Goal: Find specific page/section: Find specific page/section

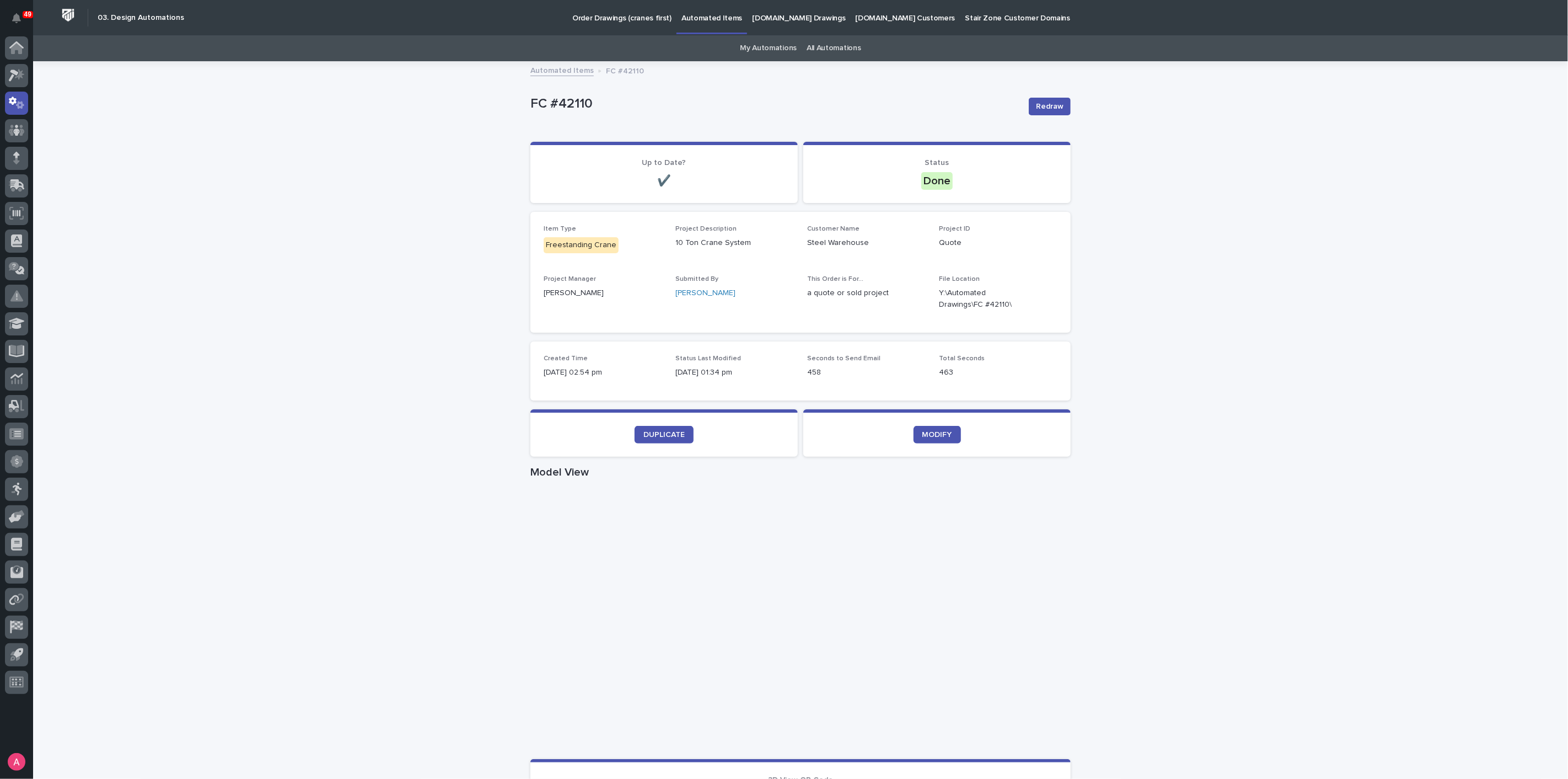
scroll to position [87, 0]
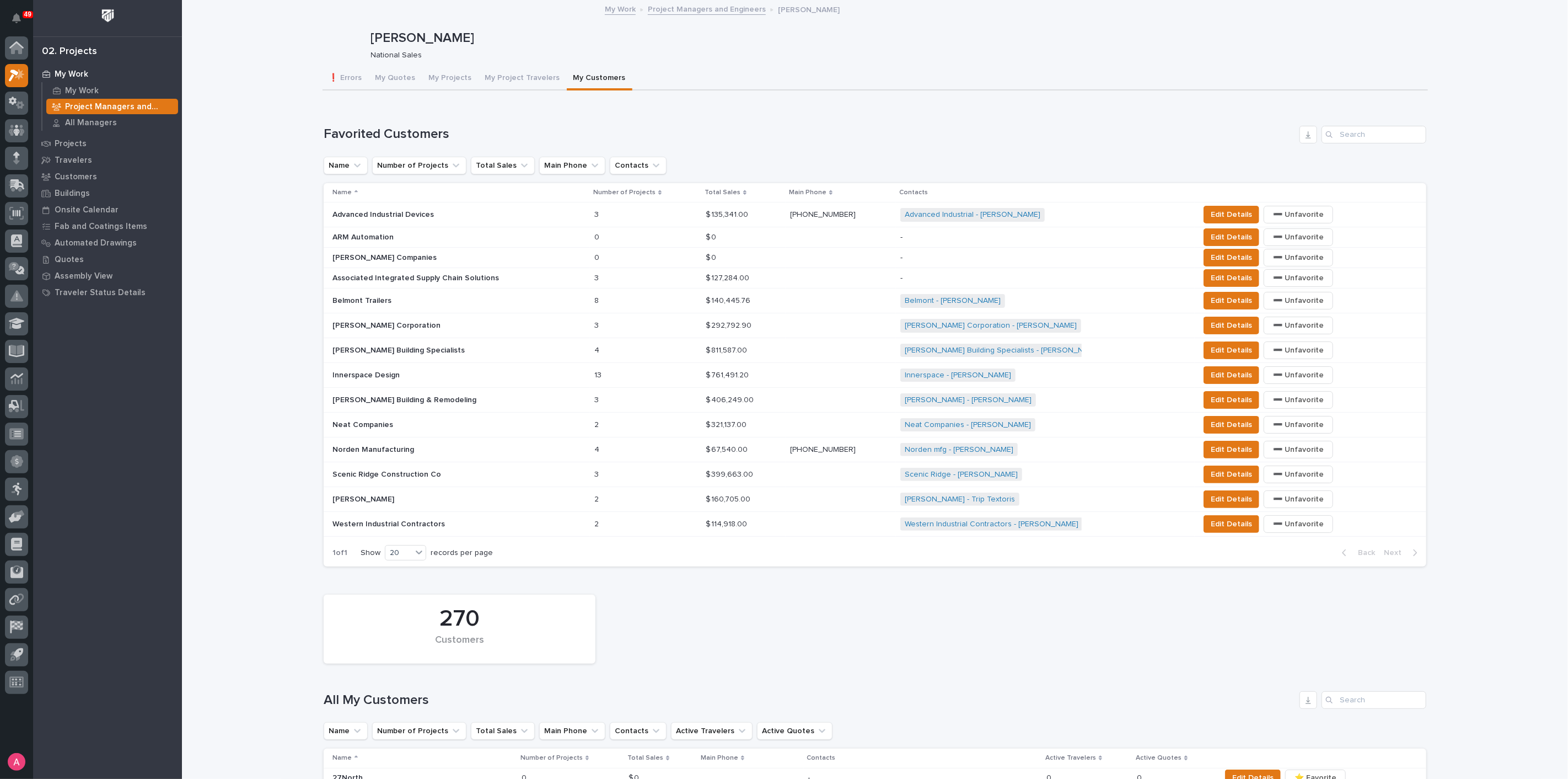
click at [393, 80] on button "My Quotes" at bounding box center [395, 79] width 53 height 23
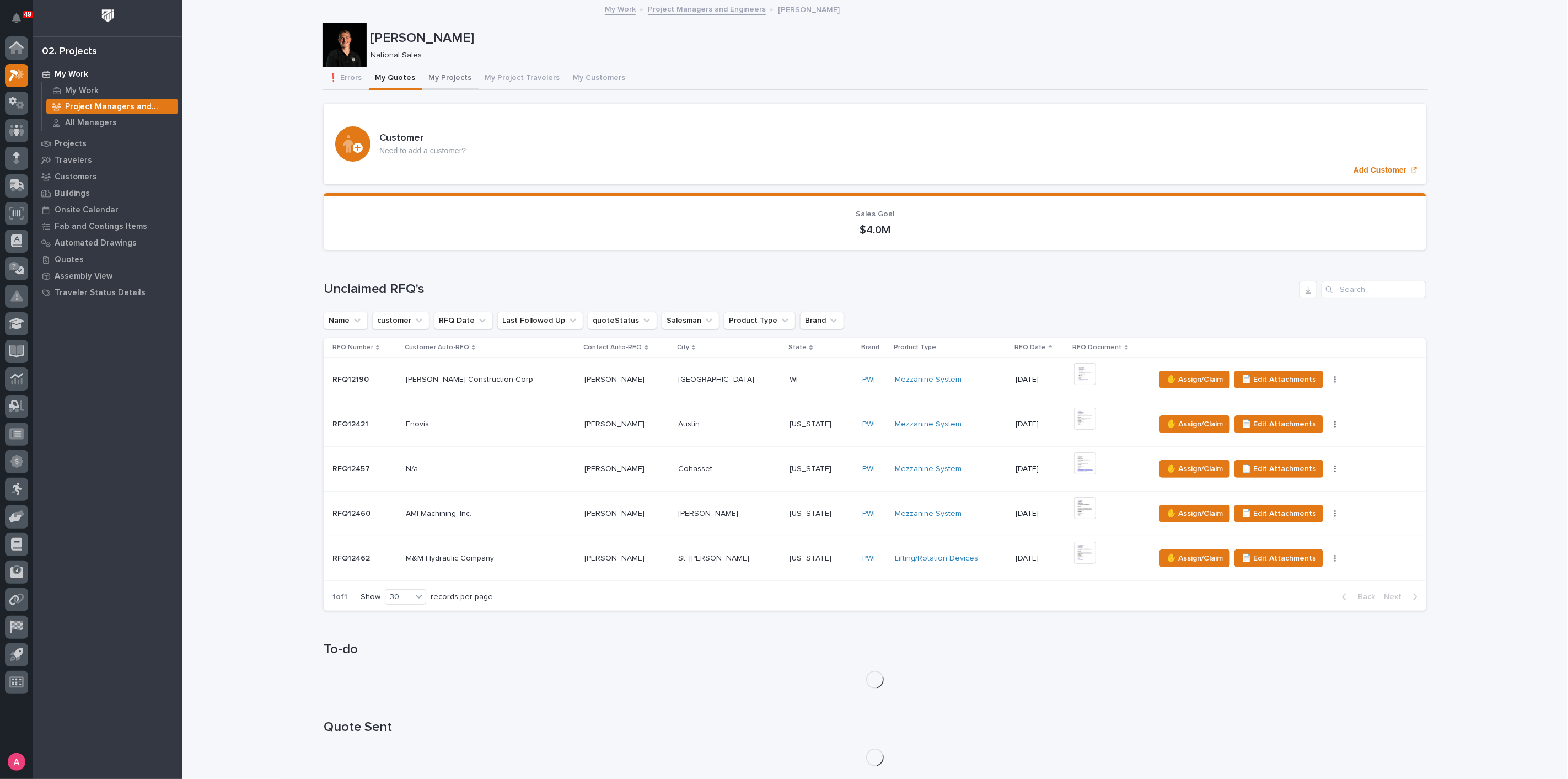
click at [460, 78] on button "My Projects" at bounding box center [450, 79] width 56 height 23
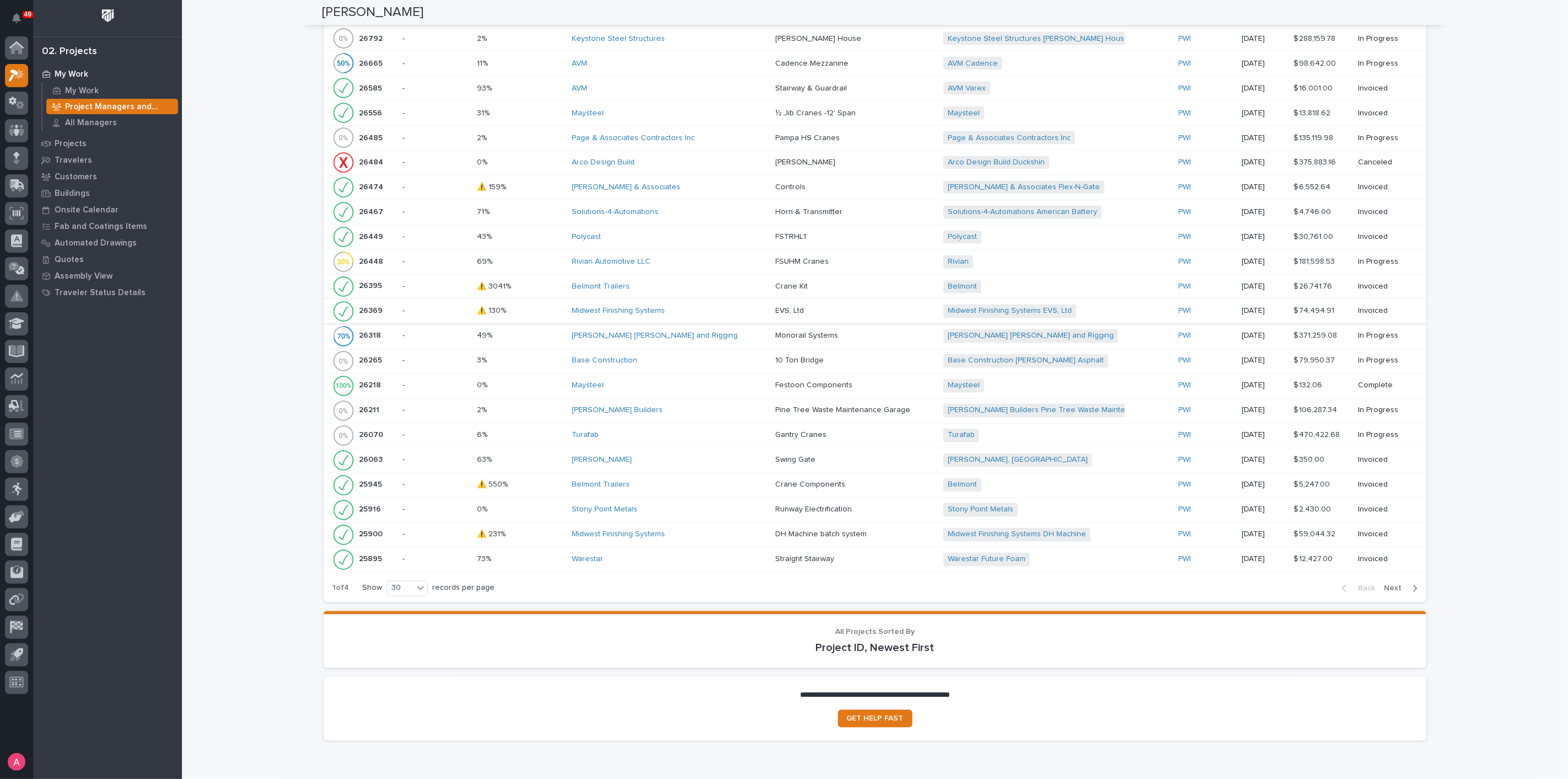
scroll to position [1655, 0]
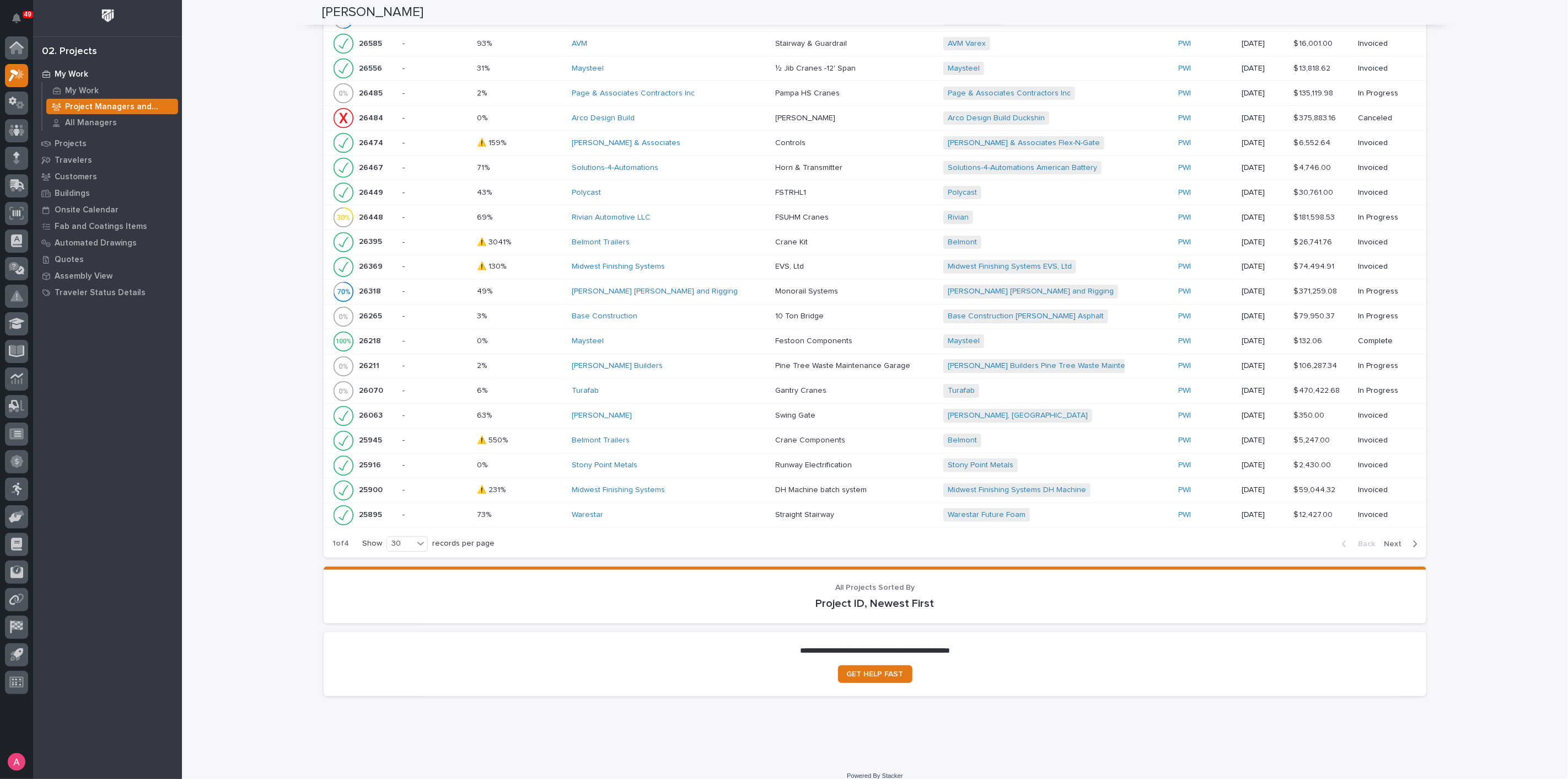
click at [1398, 539] on span "Next" at bounding box center [1396, 544] width 24 height 10
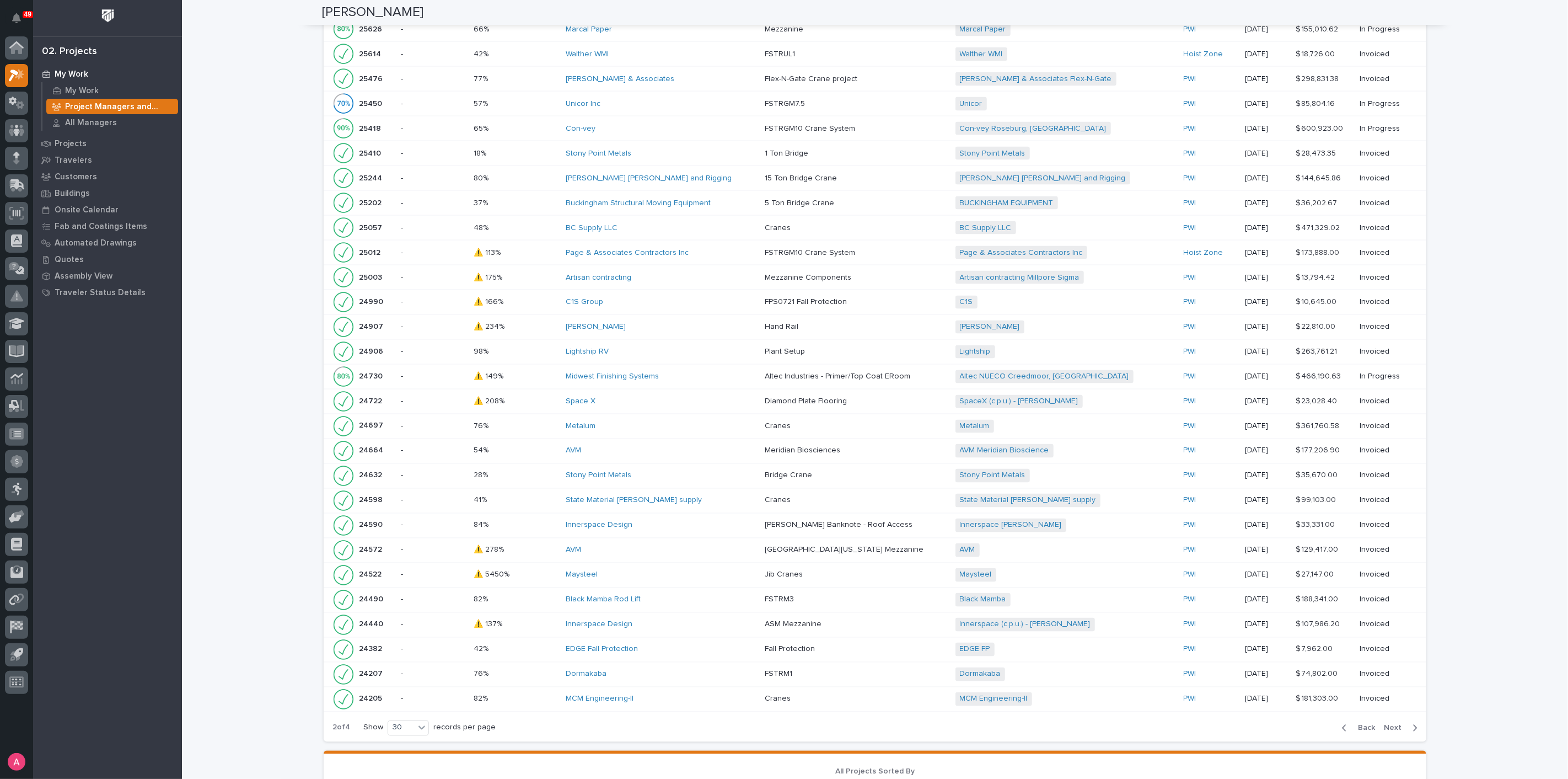
scroll to position [1593, 0]
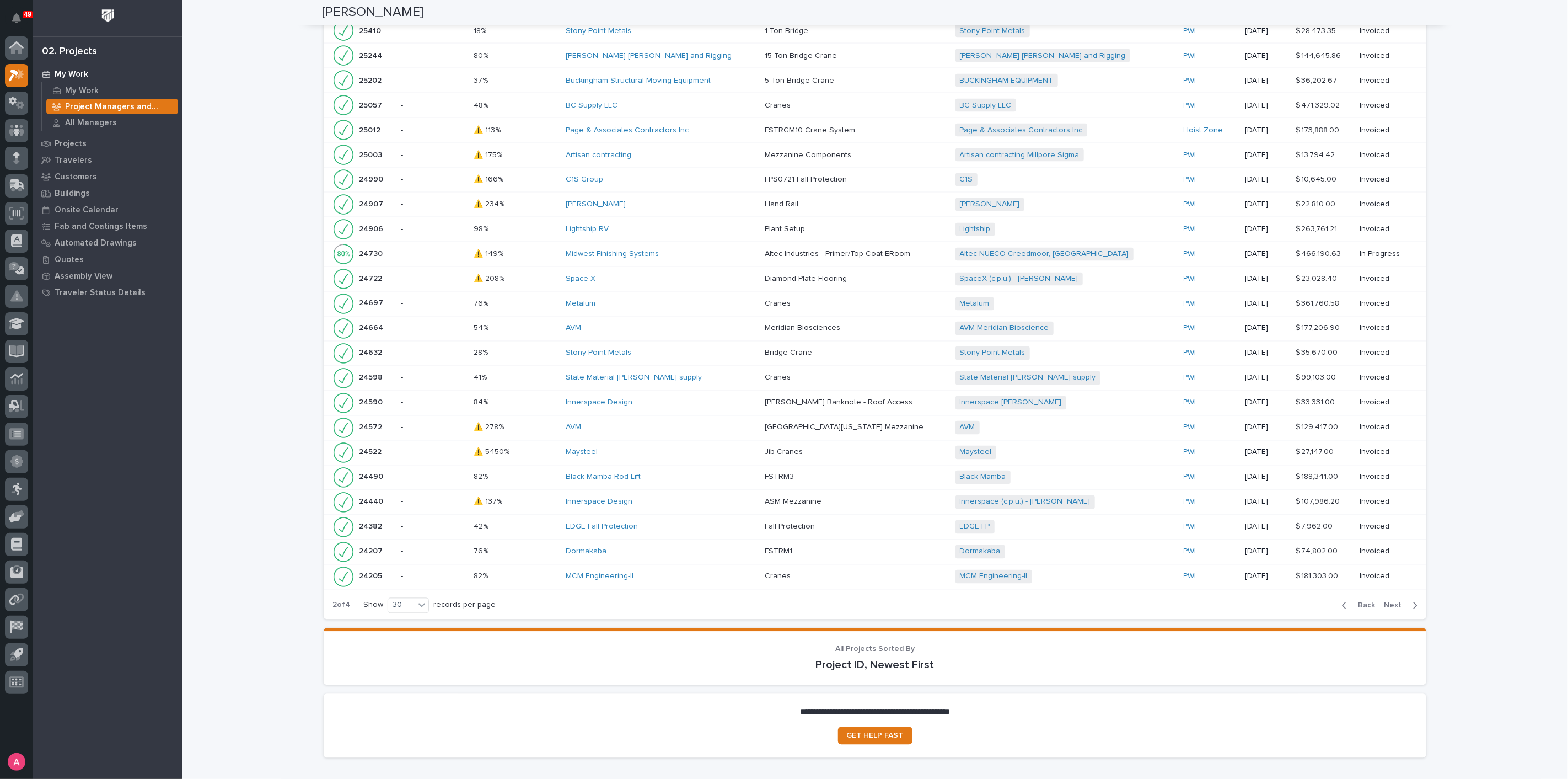
click at [1399, 600] on span "Next" at bounding box center [1396, 605] width 24 height 10
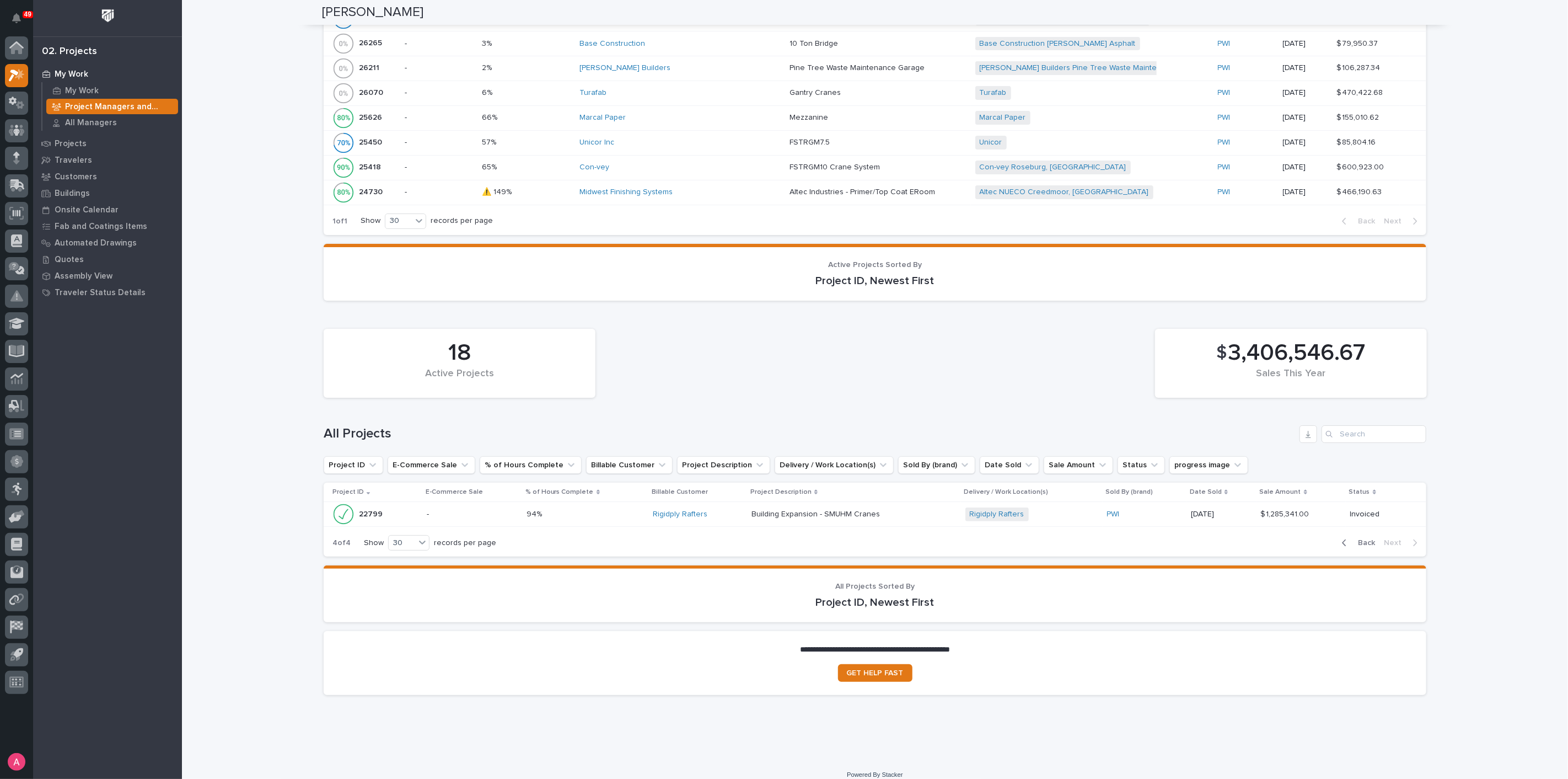
scroll to position [943, 0]
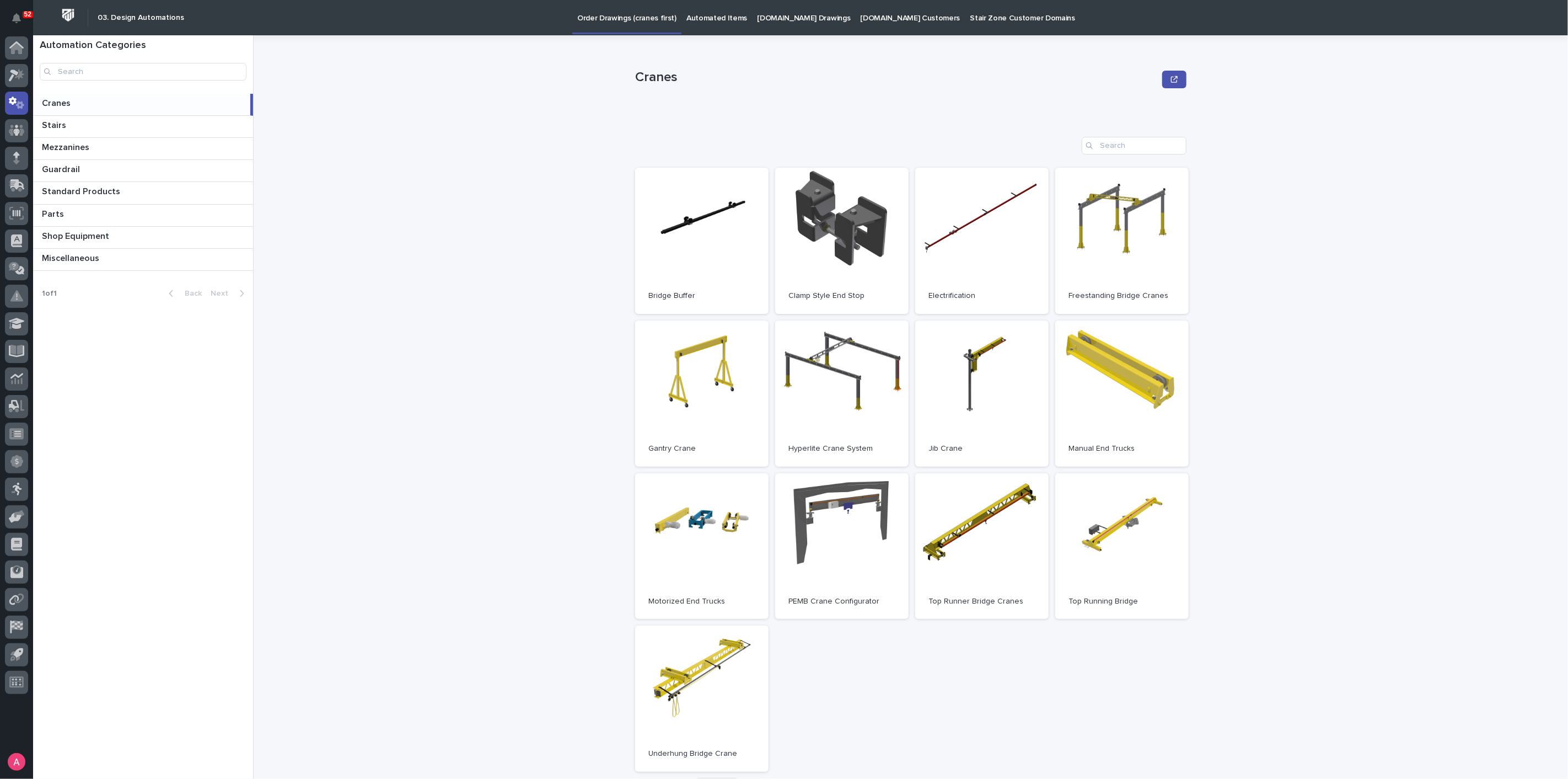
click at [1362, 597] on div "Cranes Cranes Sorry, there was an error saving your record. Please try again. P…" at bounding box center [917, 407] width 1301 height 744
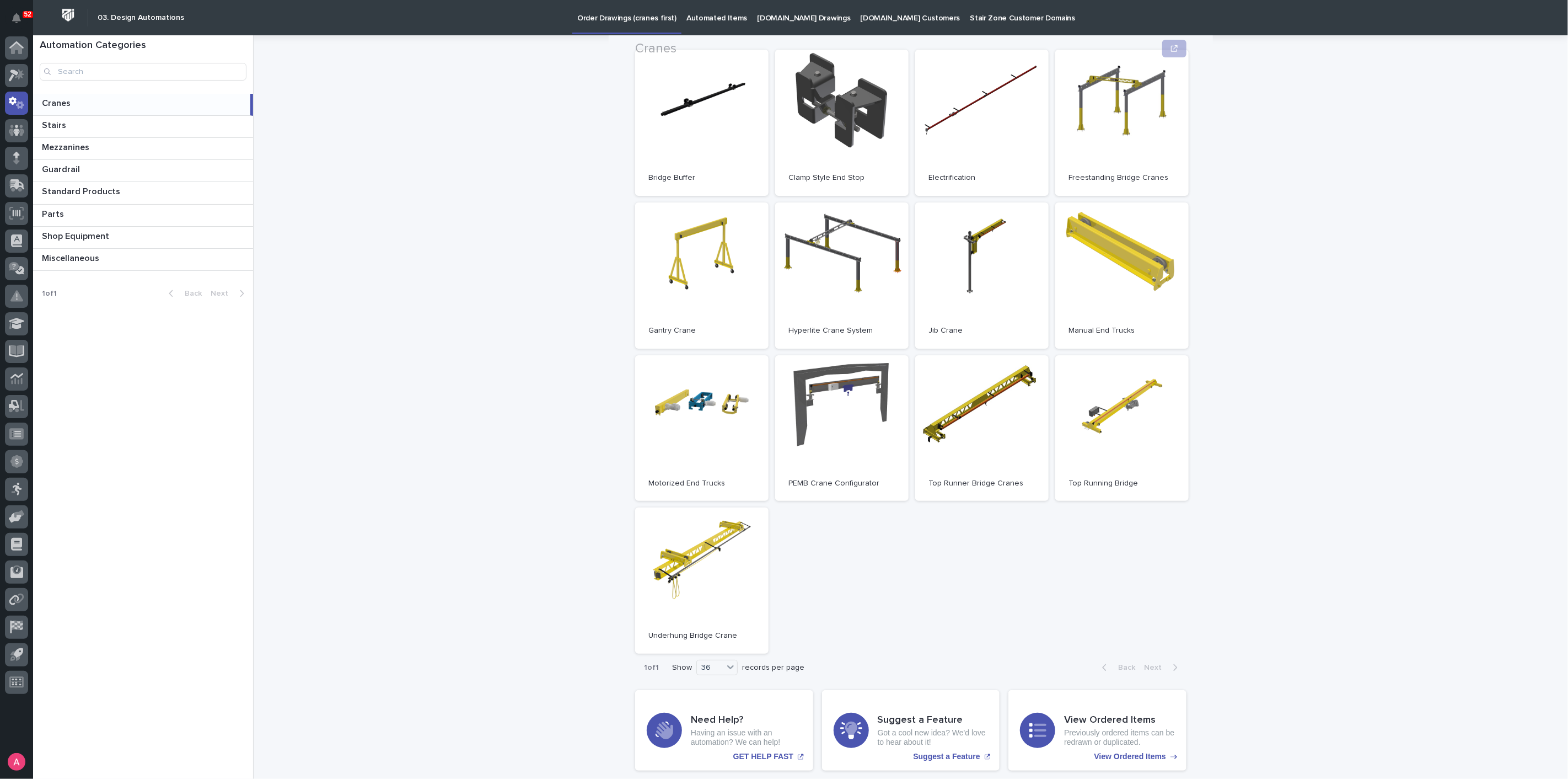
scroll to position [122, 0]
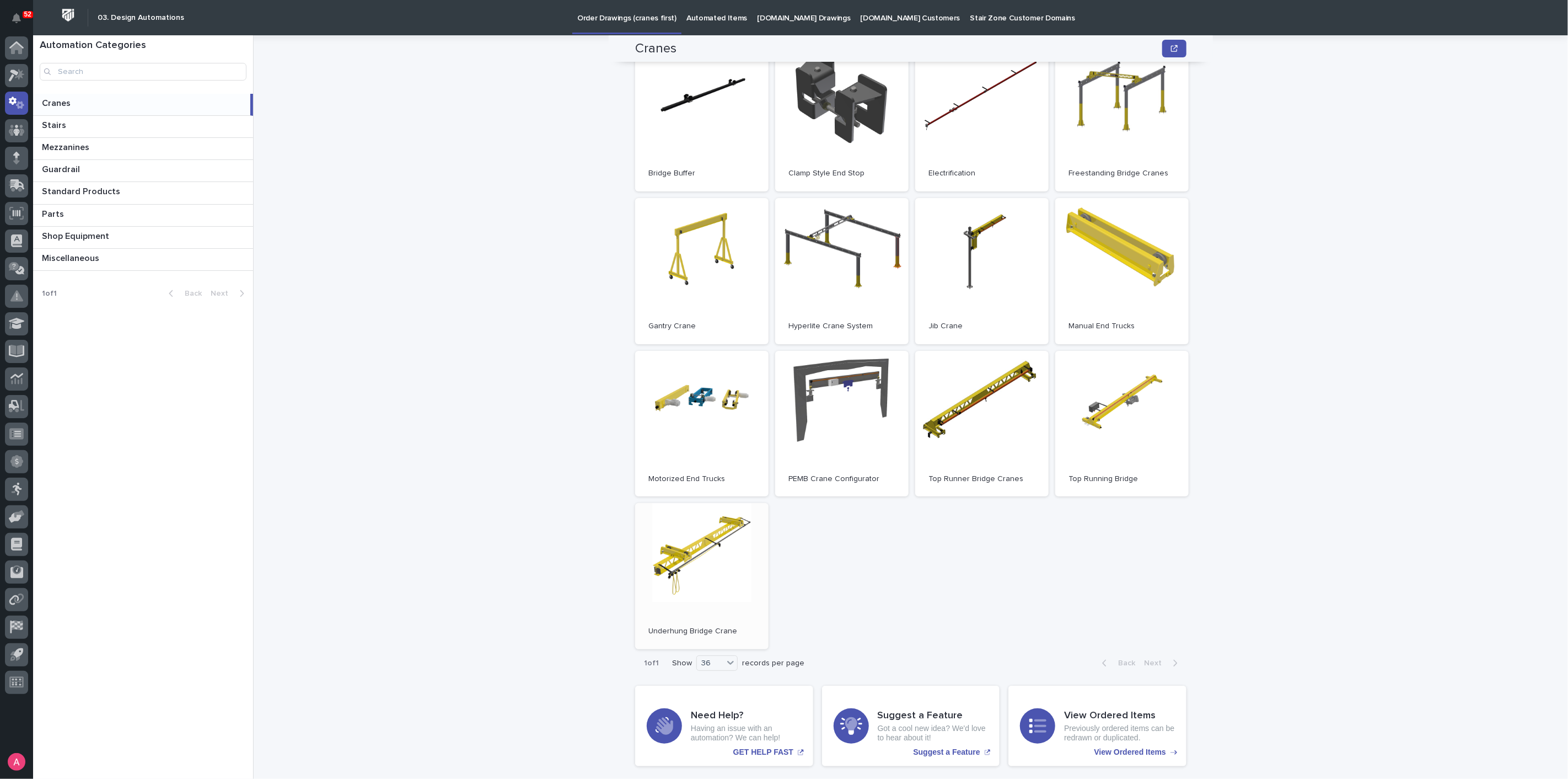
click at [699, 584] on link "Open" at bounding box center [702, 576] width 133 height 146
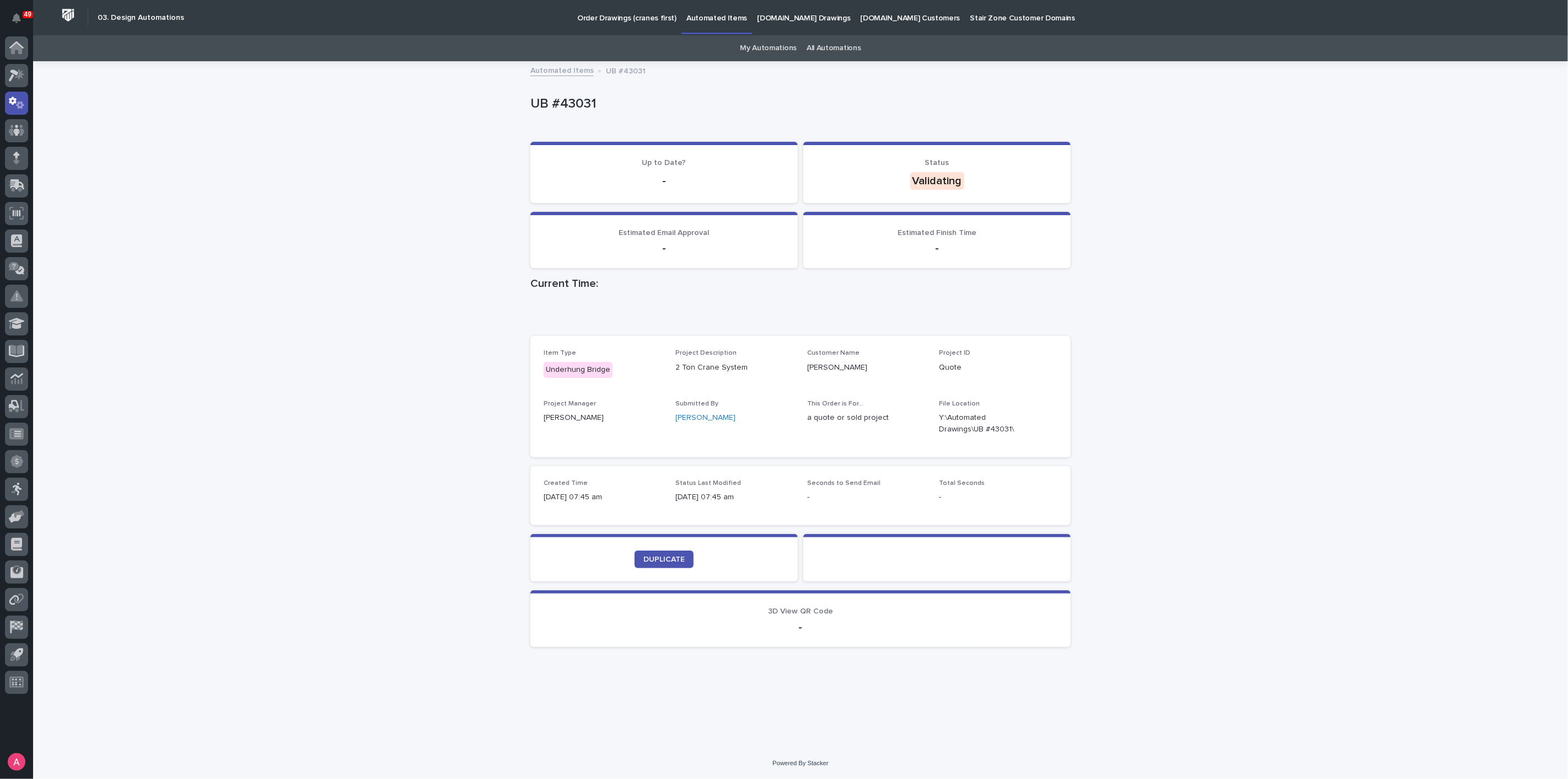
click at [1216, 287] on div "Loading... Saving… Loading... Saving… UB #43031 UB #43031 Sorry, there was an e…" at bounding box center [800, 404] width 1535 height 685
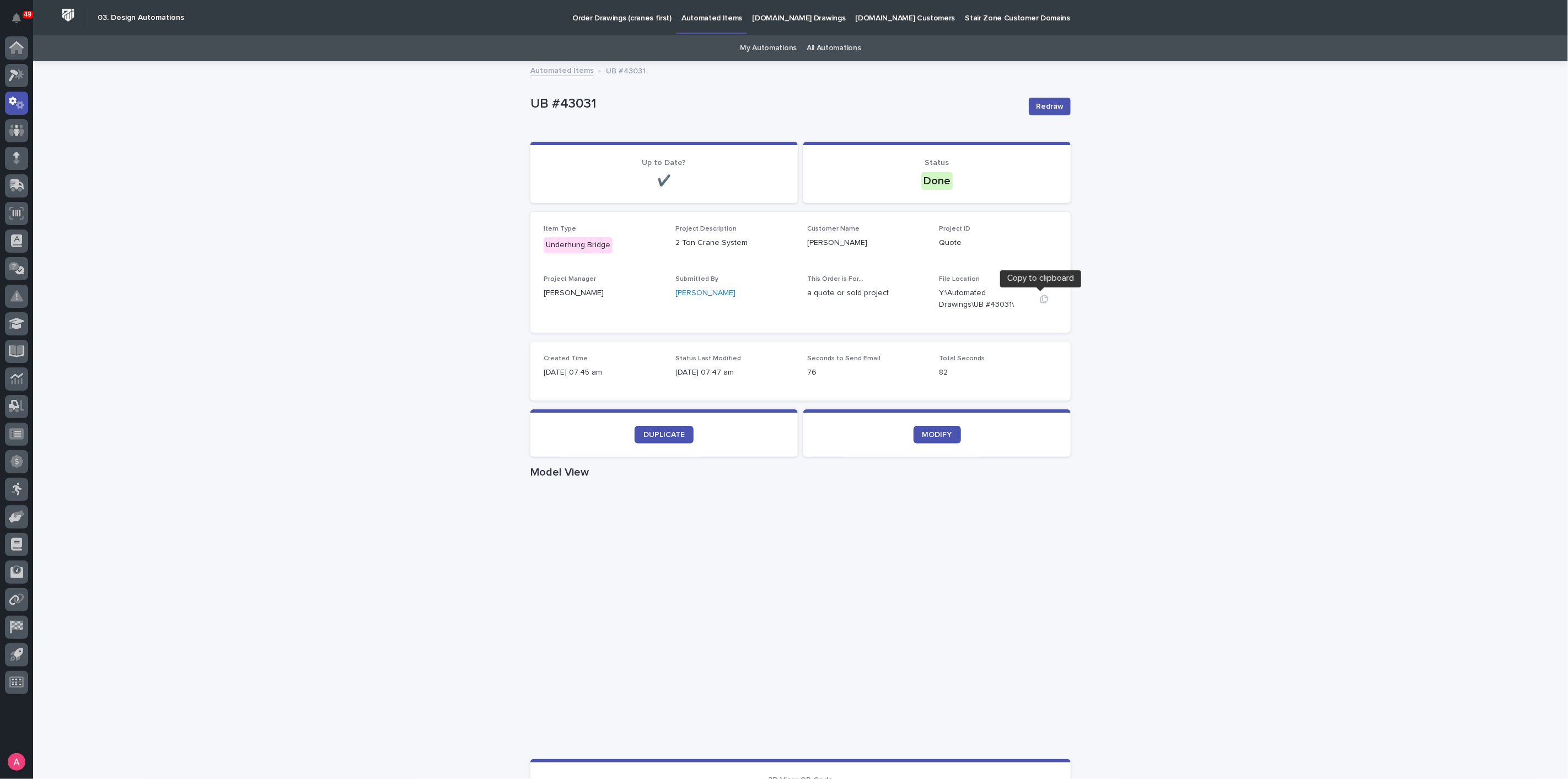
drag, startPoint x: 1042, startPoint y: 302, endPoint x: 1079, endPoint y: 293, distance: 38.1
click at [1042, 302] on icon "button" at bounding box center [1044, 299] width 9 height 9
